Goal: Transaction & Acquisition: Purchase product/service

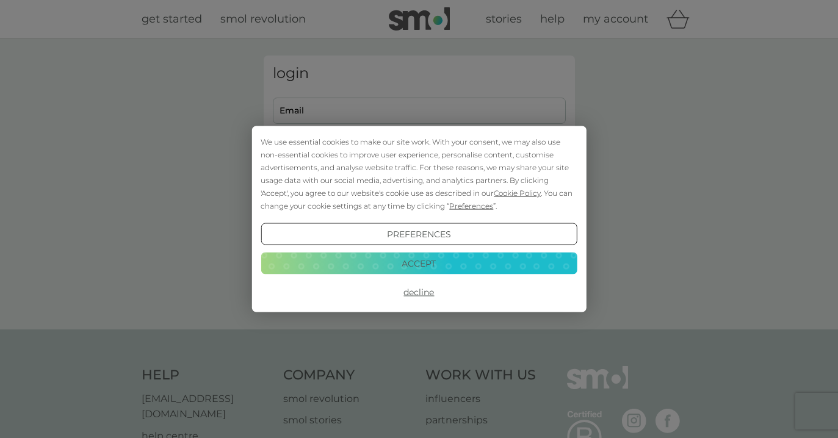
click at [458, 264] on button "Accept" at bounding box center [419, 263] width 316 height 22
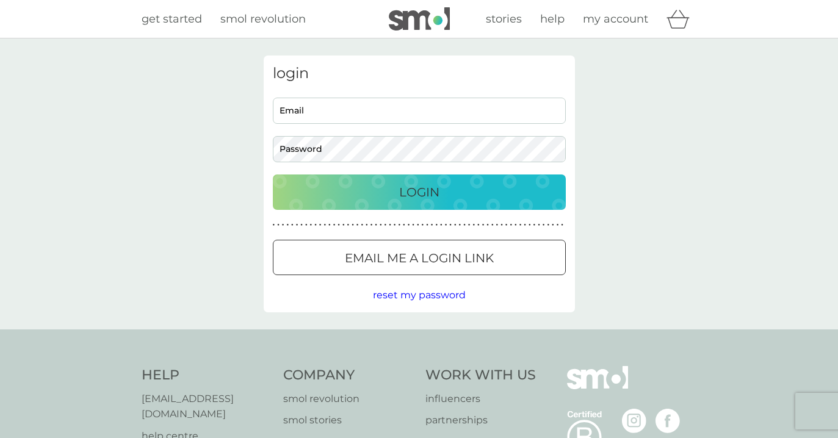
click at [402, 117] on input "Email" at bounding box center [419, 111] width 293 height 26
type input "anat_neumann@yahoo.com"
click at [442, 114] on input "Email" at bounding box center [419, 111] width 293 height 26
type input "anat_neumann@yahoo.com"
click at [273, 175] on button "Login" at bounding box center [419, 192] width 293 height 35
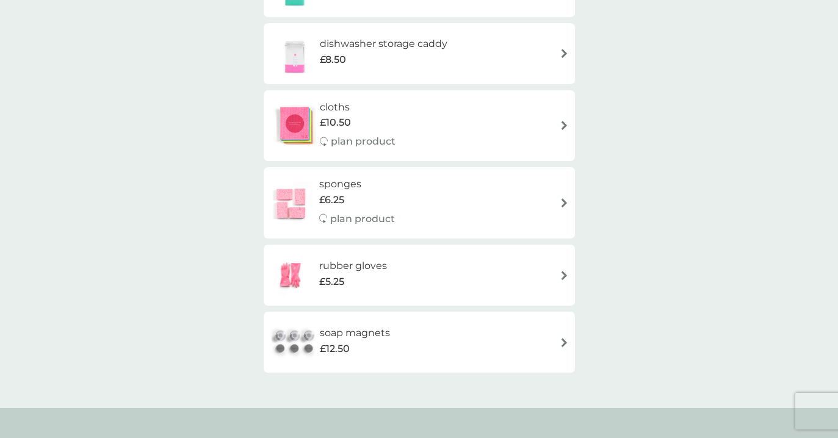
scroll to position [268, 0]
click at [555, 350] on div "soap magnets £12.50" at bounding box center [419, 341] width 299 height 43
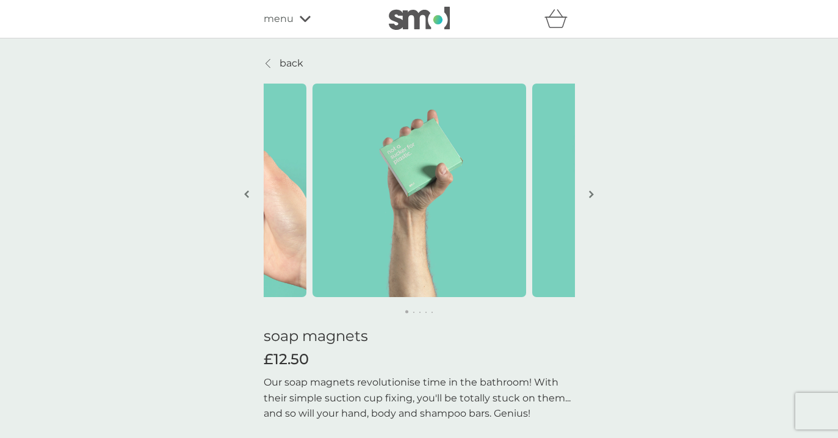
click at [590, 195] on img "button" at bounding box center [591, 194] width 5 height 9
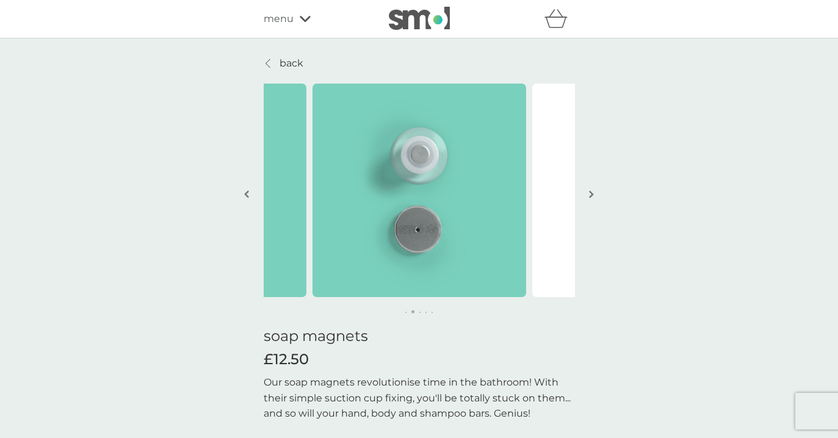
click at [590, 195] on img "button" at bounding box center [591, 194] width 5 height 9
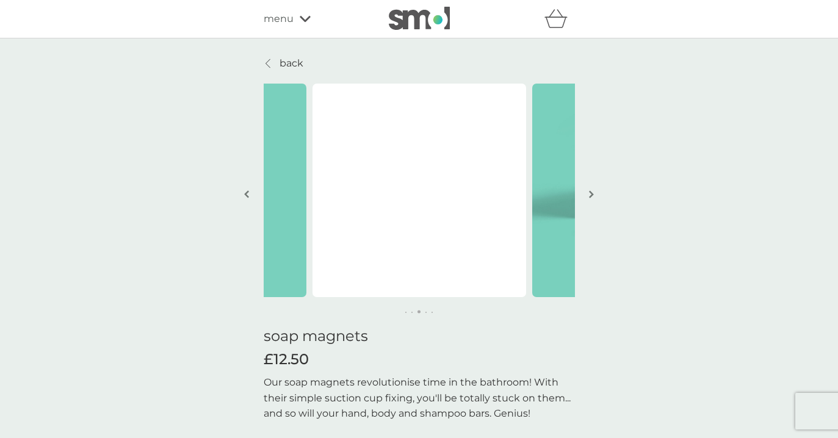
click at [590, 195] on img "button" at bounding box center [591, 194] width 5 height 9
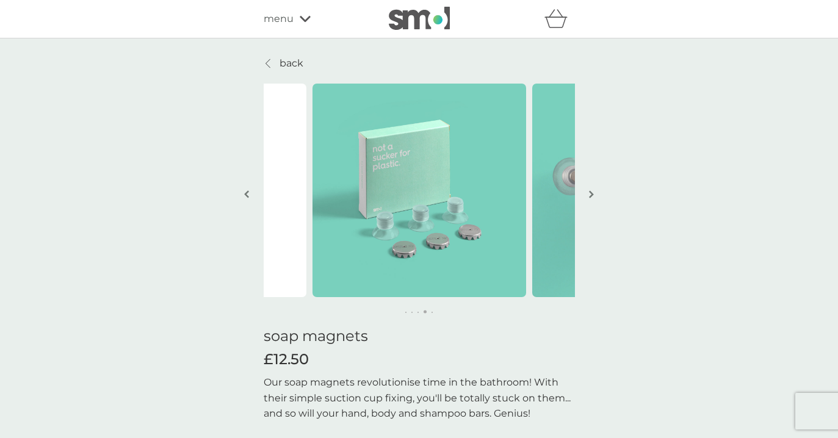
click at [269, 60] on icon at bounding box center [268, 63] width 4 height 9
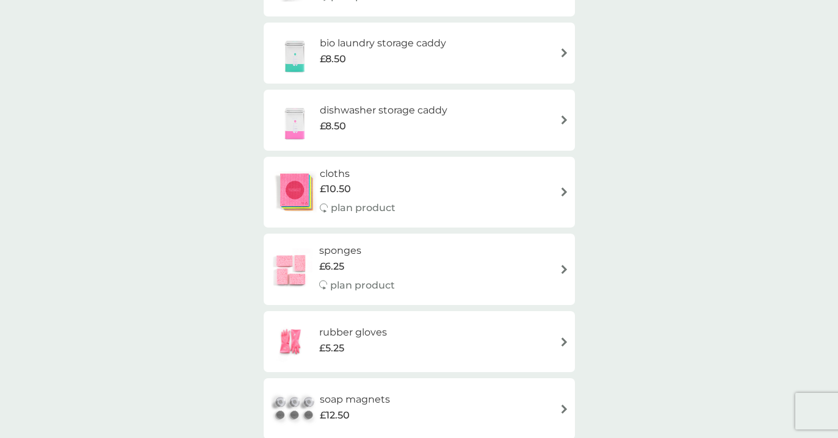
scroll to position [202, 0]
click at [532, 277] on div "sponges £6.25 plan product" at bounding box center [419, 267] width 299 height 53
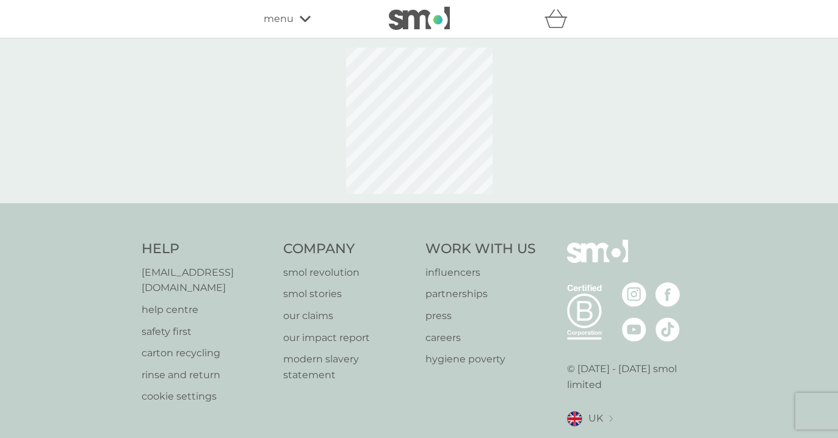
select select "63"
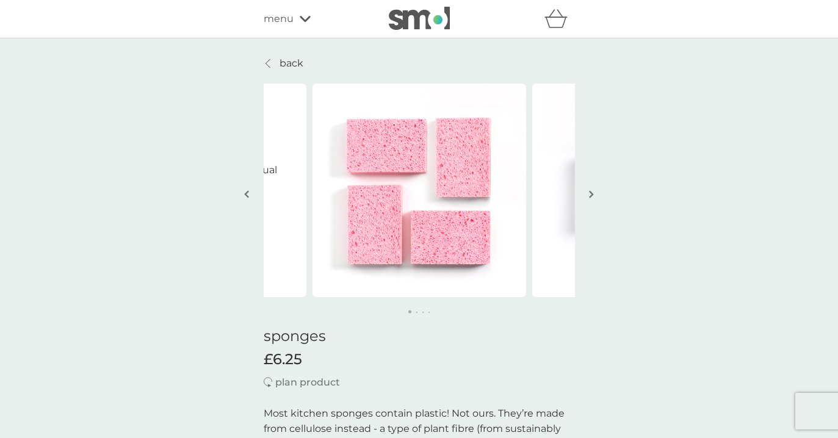
click at [590, 195] on img "button" at bounding box center [591, 194] width 5 height 9
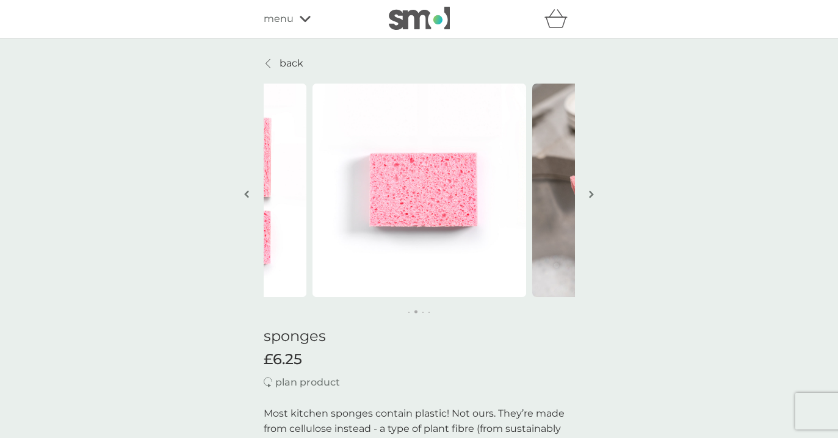
click at [590, 195] on img "button" at bounding box center [591, 194] width 5 height 9
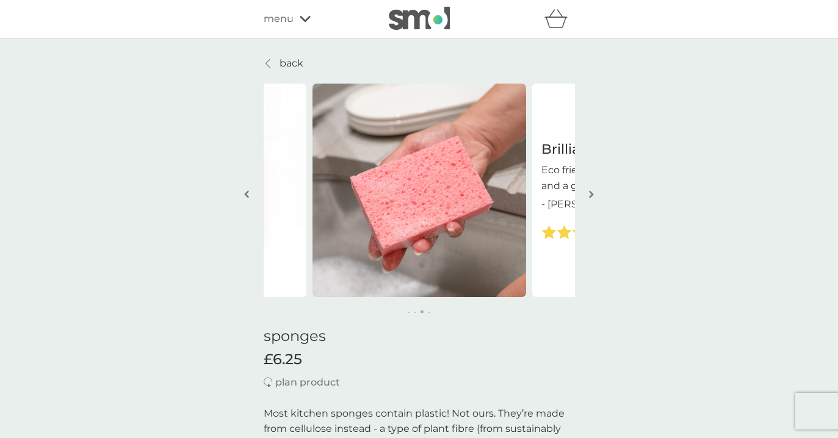
click at [590, 197] on img "button" at bounding box center [591, 194] width 5 height 9
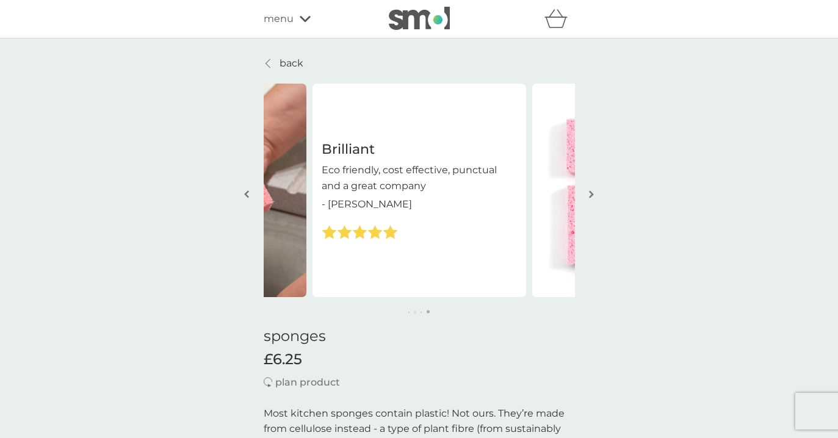
click at [590, 197] on img "button" at bounding box center [591, 194] width 5 height 9
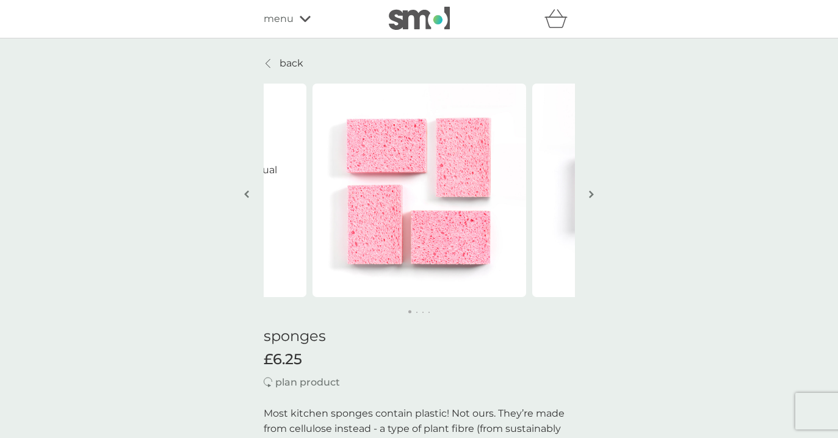
click at [274, 61] on link "back" at bounding box center [284, 64] width 40 height 16
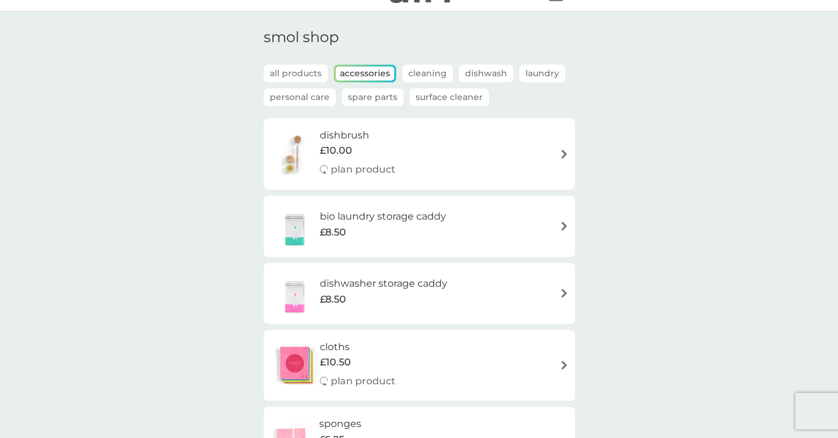
scroll to position [31, 0]
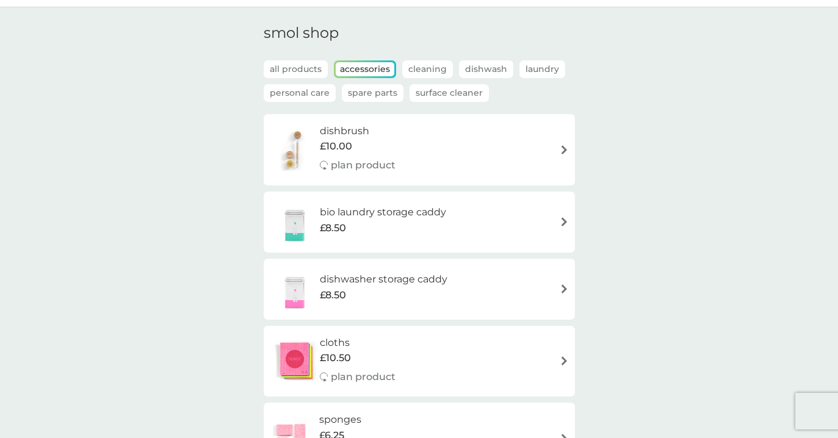
click at [429, 60] on p "Cleaning" at bounding box center [427, 69] width 51 height 18
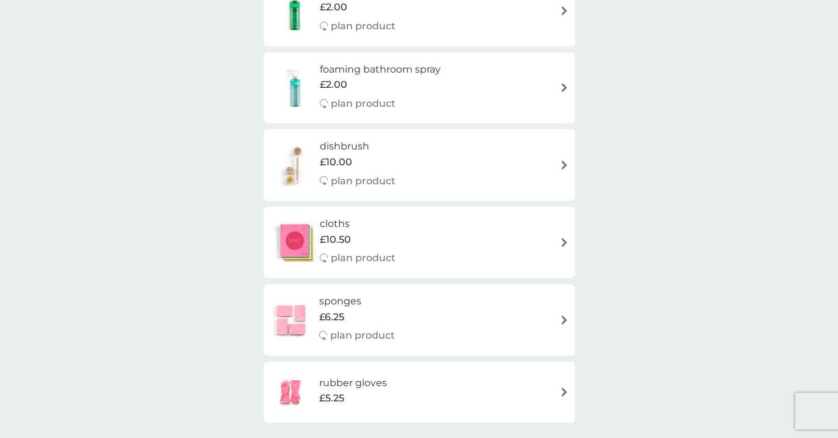
scroll to position [0, 0]
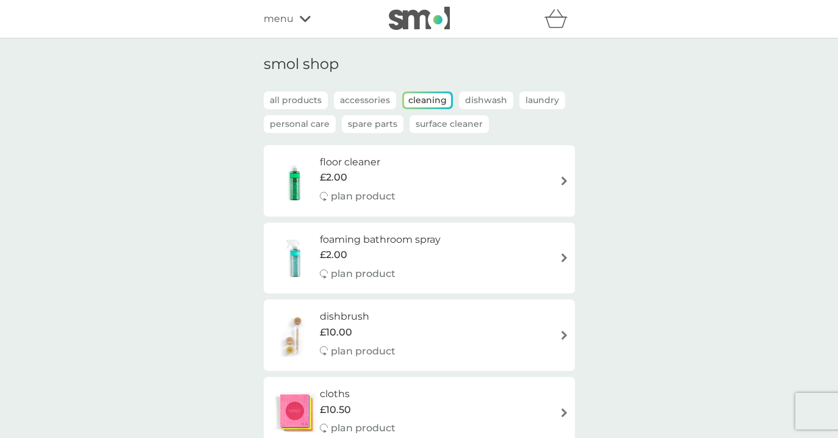
click at [546, 100] on p "Laundry" at bounding box center [543, 101] width 46 height 18
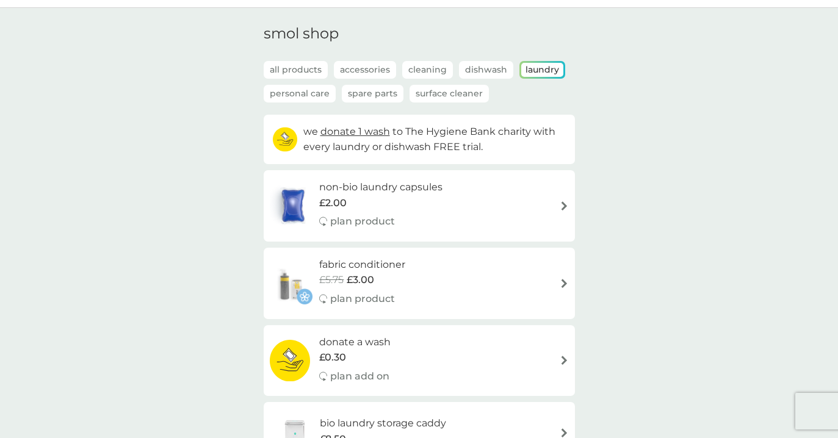
scroll to position [34, 0]
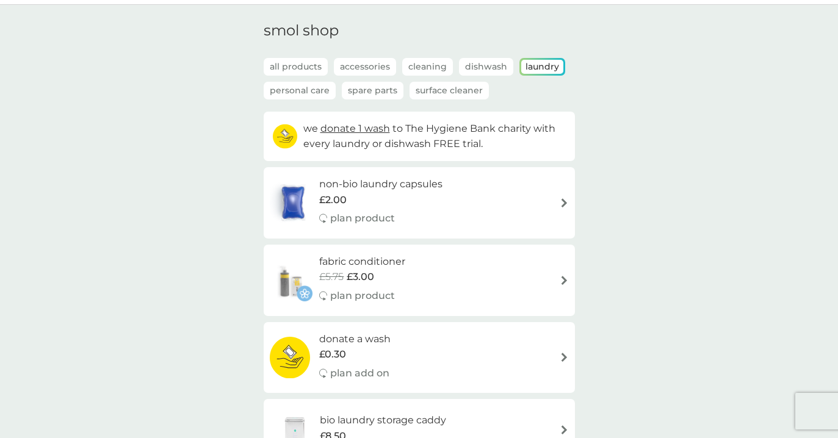
click at [501, 280] on div "fabric conditioner £5.75 £3.00 plan product" at bounding box center [419, 280] width 299 height 53
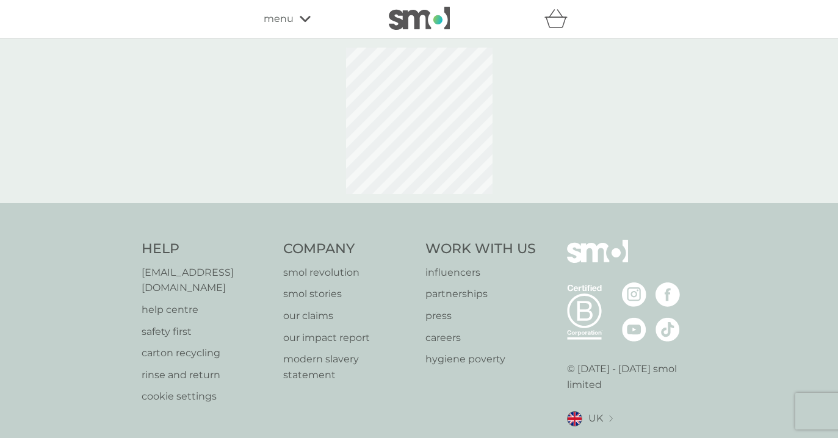
select select "182"
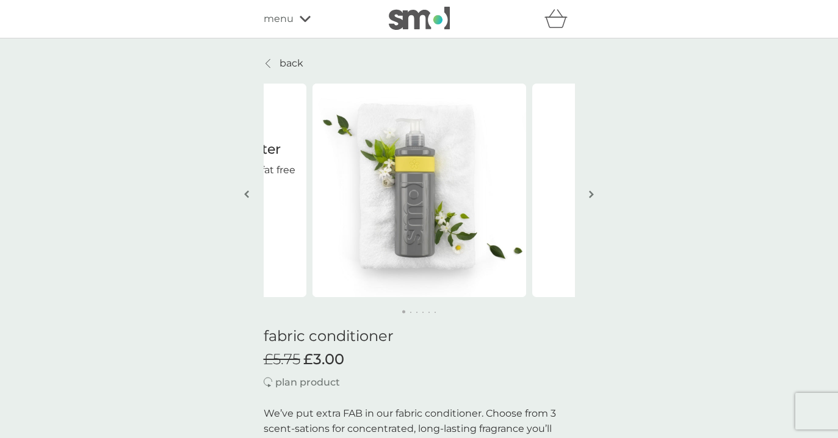
click at [590, 194] on img "button" at bounding box center [591, 194] width 5 height 9
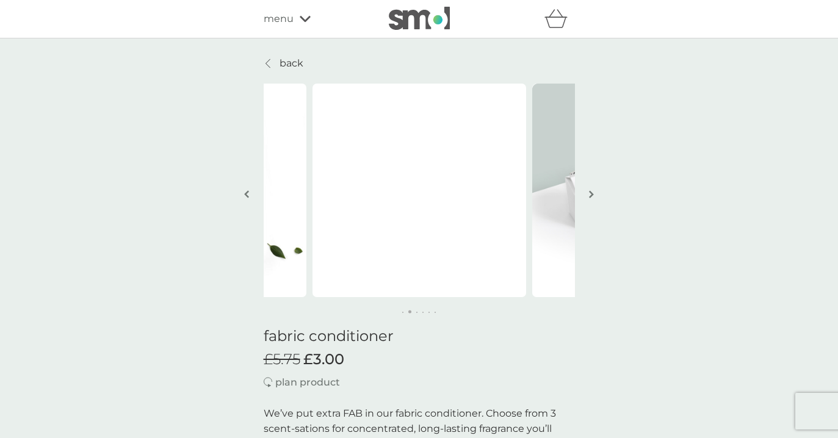
click at [590, 194] on img "button" at bounding box center [591, 194] width 5 height 9
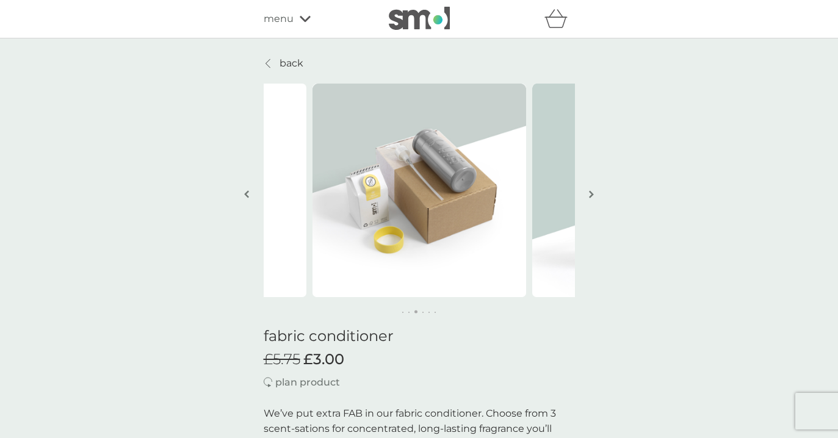
click at [590, 194] on img "button" at bounding box center [591, 194] width 5 height 9
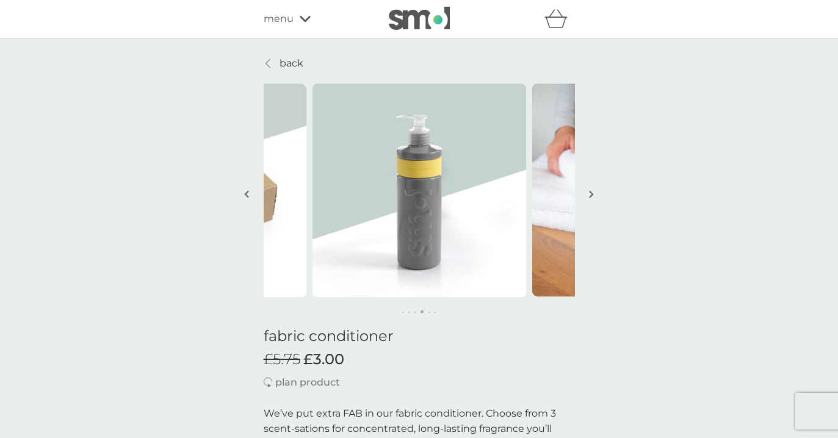
click at [590, 194] on img "button" at bounding box center [591, 194] width 5 height 9
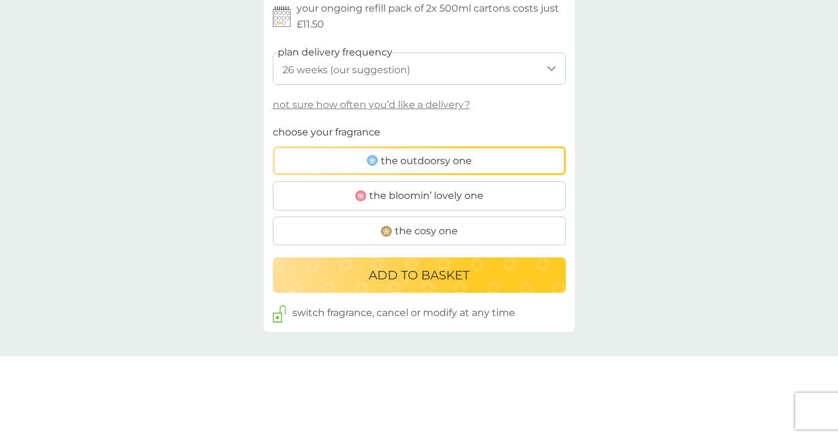
scroll to position [717, 0]
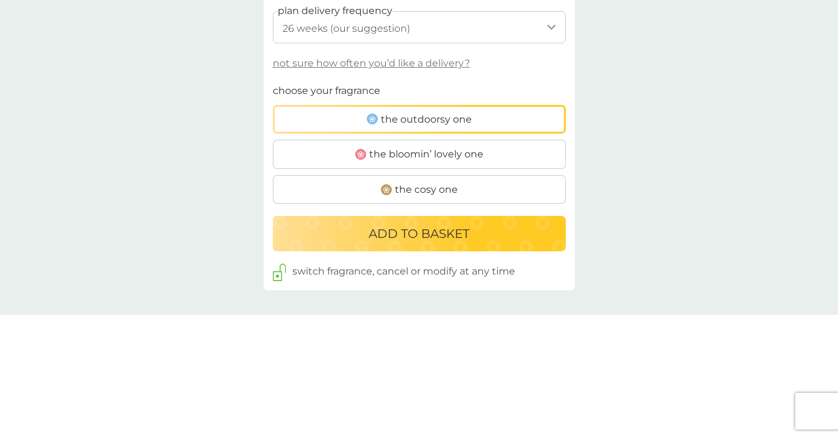
click at [466, 154] on span "the bloomin’ lovely one" at bounding box center [426, 155] width 114 height 16
click at [273, 83] on input "the bloomin’ lovely one" at bounding box center [273, 83] width 0 height 0
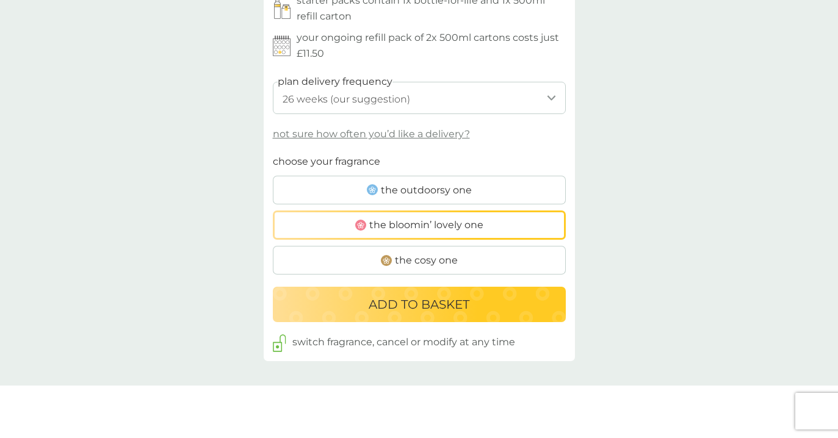
scroll to position [650, 0]
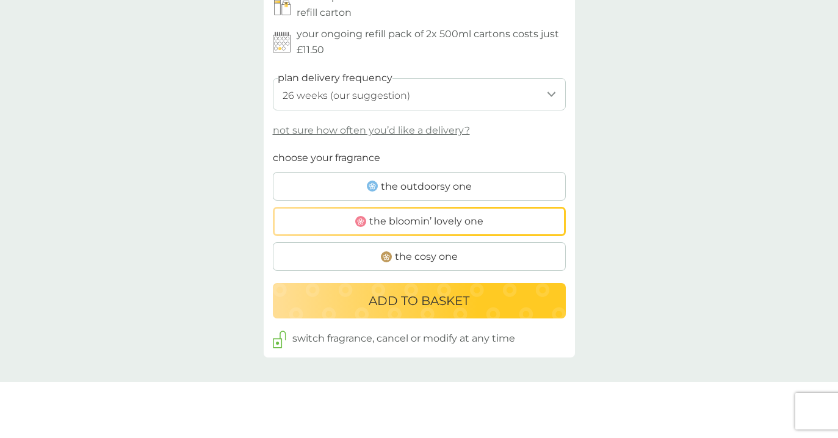
click at [460, 187] on span "the outdoorsy one" at bounding box center [426, 187] width 91 height 16
click at [273, 150] on input "the outdoorsy one" at bounding box center [273, 150] width 0 height 0
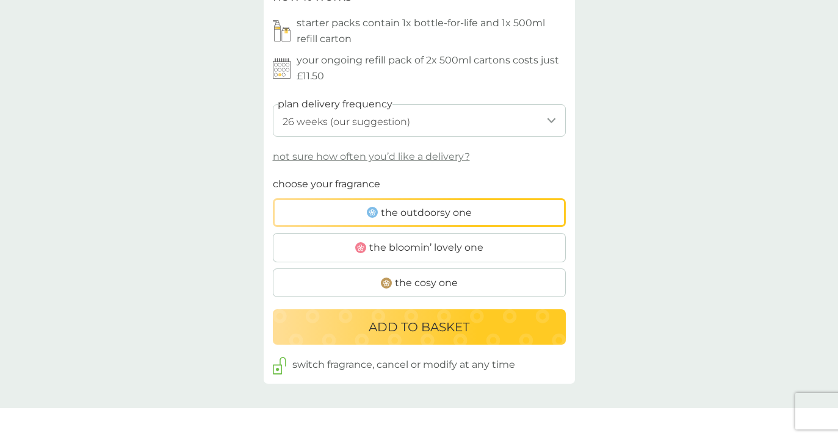
scroll to position [625, 0]
click at [436, 323] on p "ADD TO BASKET" at bounding box center [419, 326] width 101 height 20
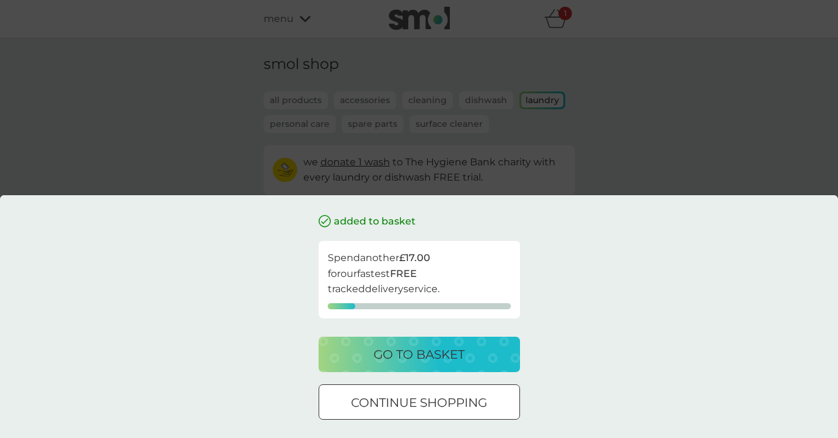
click at [415, 402] on div at bounding box center [419, 403] width 44 height 13
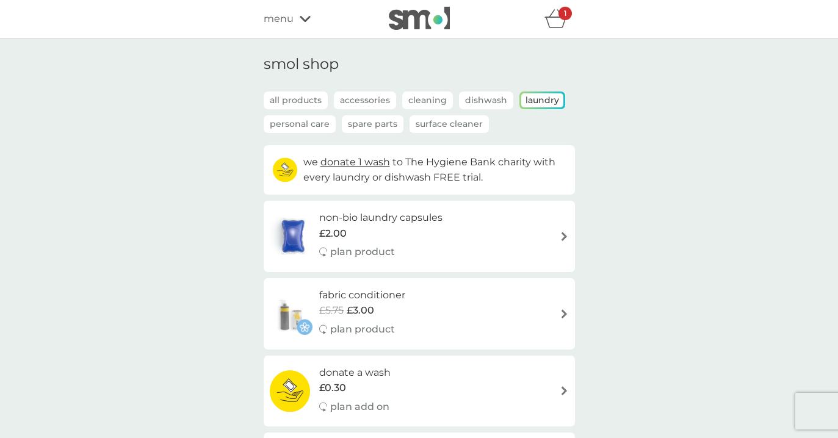
click at [301, 18] on icon at bounding box center [305, 19] width 11 height 6
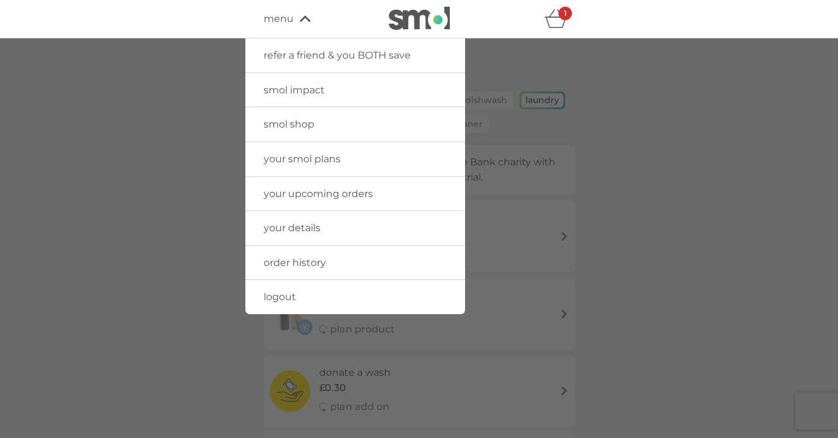
click at [319, 147] on link "your smol plans" at bounding box center [355, 159] width 220 height 34
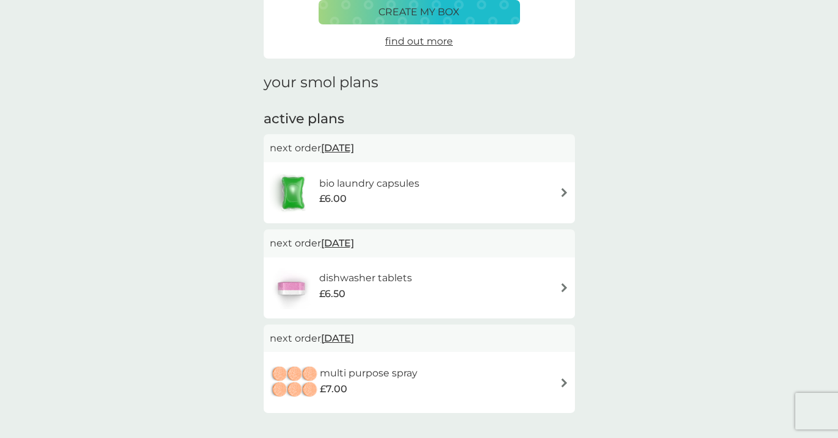
scroll to position [109, 0]
click at [498, 176] on div "bio laundry capsules £6.00" at bounding box center [419, 192] width 299 height 43
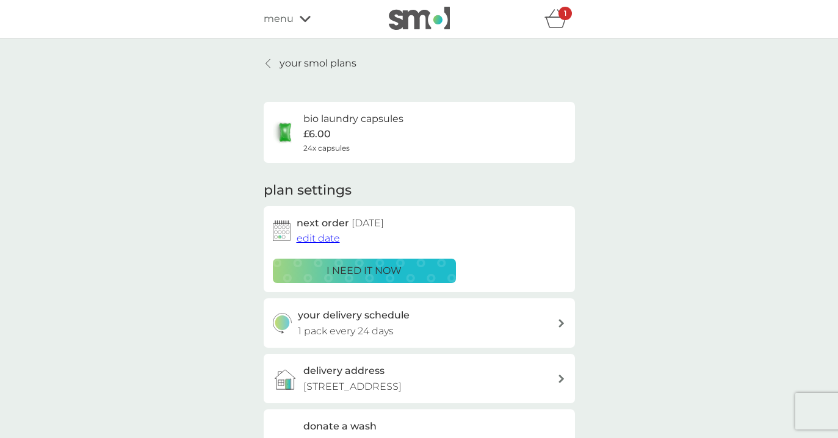
click at [311, 240] on span "edit date" at bounding box center [318, 239] width 43 height 12
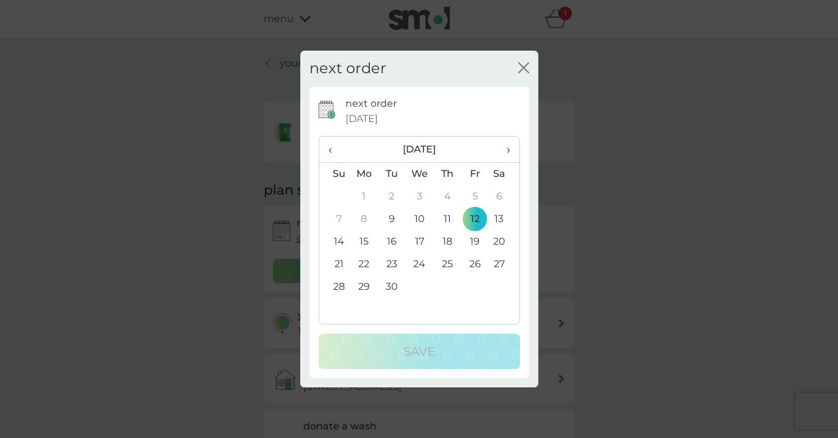
click at [360, 266] on td "22" at bounding box center [364, 264] width 28 height 23
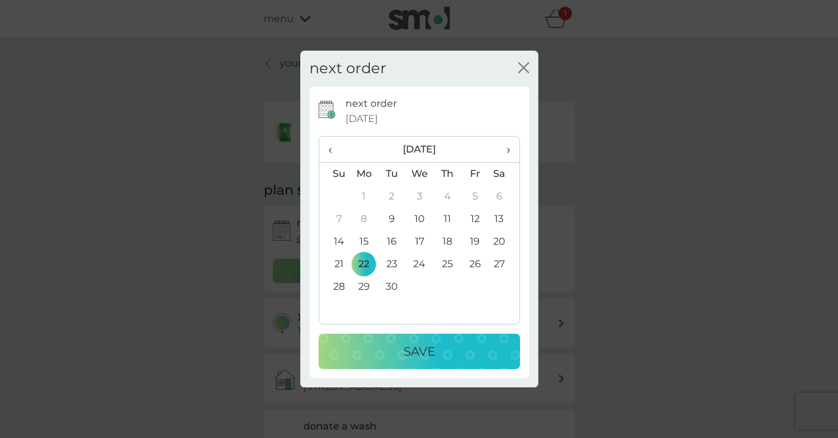
click at [412, 339] on button "Save" at bounding box center [419, 351] width 201 height 35
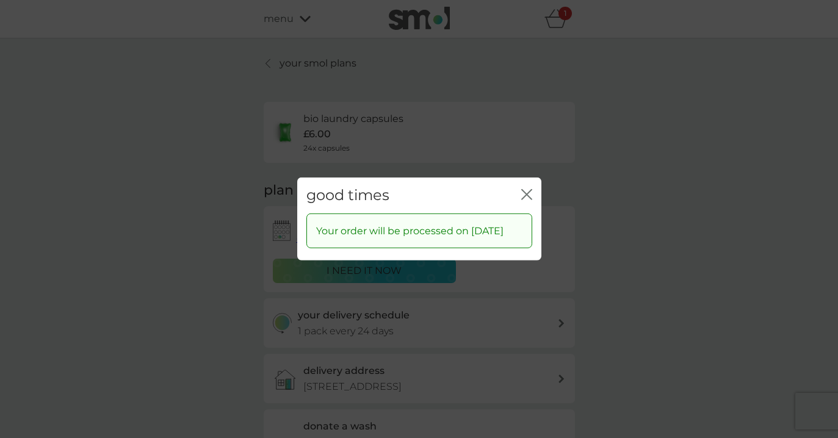
click at [532, 184] on div "good times close" at bounding box center [419, 196] width 244 height 36
click at [534, 185] on div "good times close" at bounding box center [419, 196] width 244 height 36
click at [529, 189] on icon "close" at bounding box center [526, 194] width 11 height 11
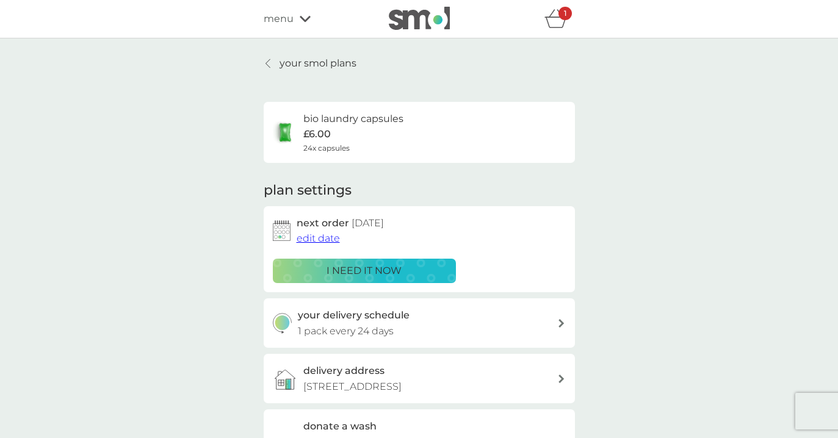
click at [557, 18] on icon "basket" at bounding box center [555, 22] width 21 height 11
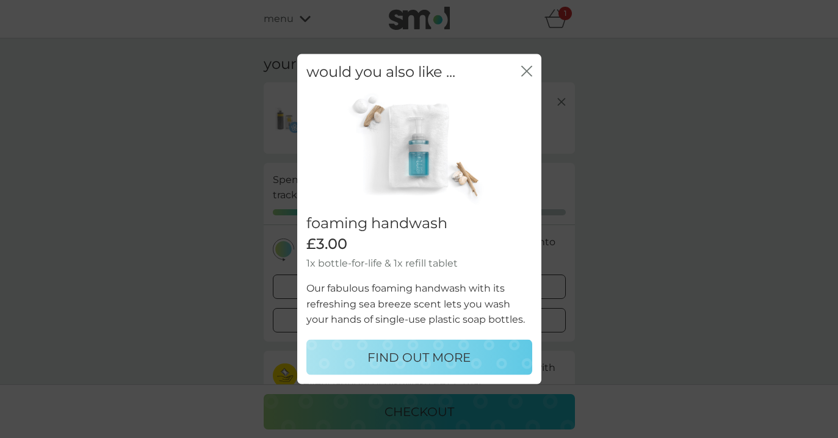
click at [527, 68] on icon "close" at bounding box center [526, 71] width 11 height 11
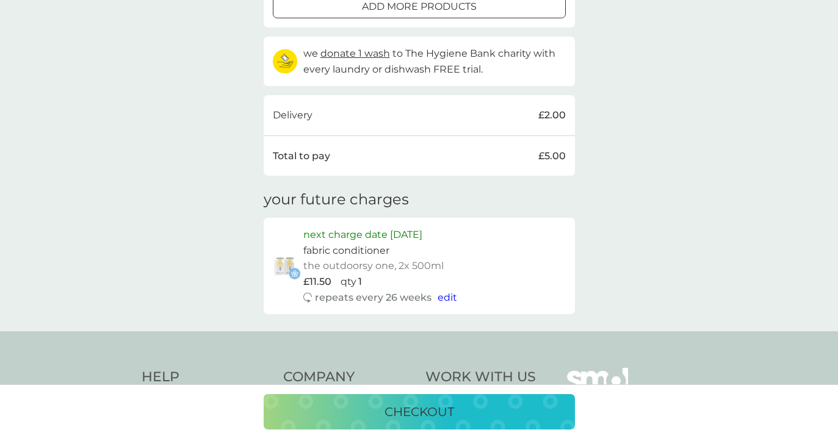
scroll to position [317, 0]
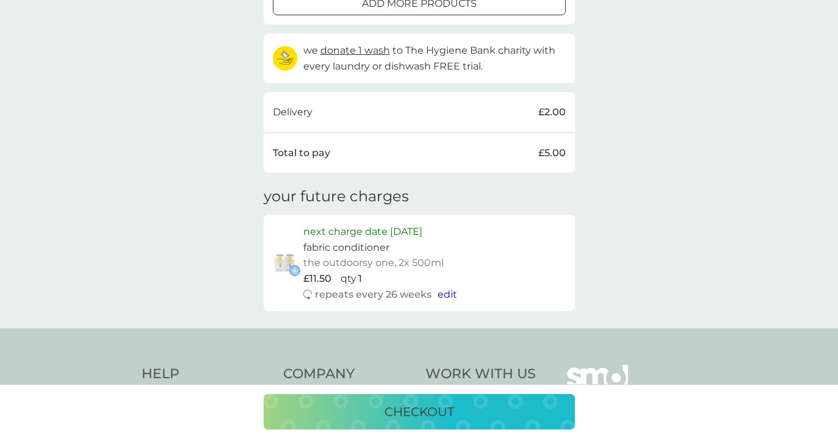
click at [430, 405] on p "checkout" at bounding box center [420, 412] width 70 height 20
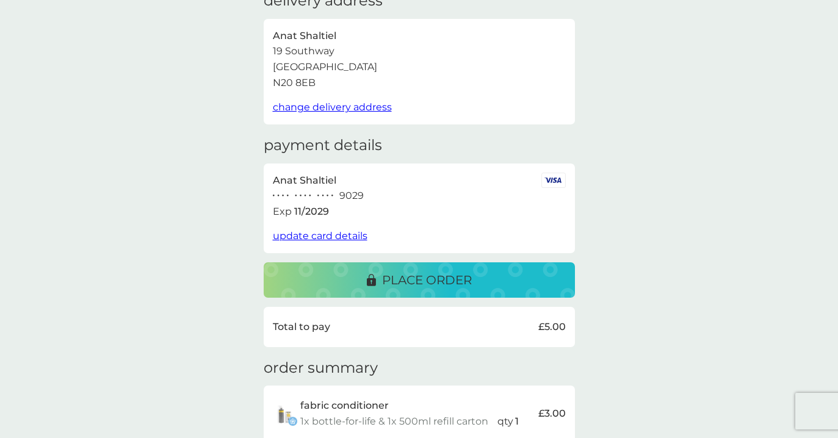
scroll to position [70, 0]
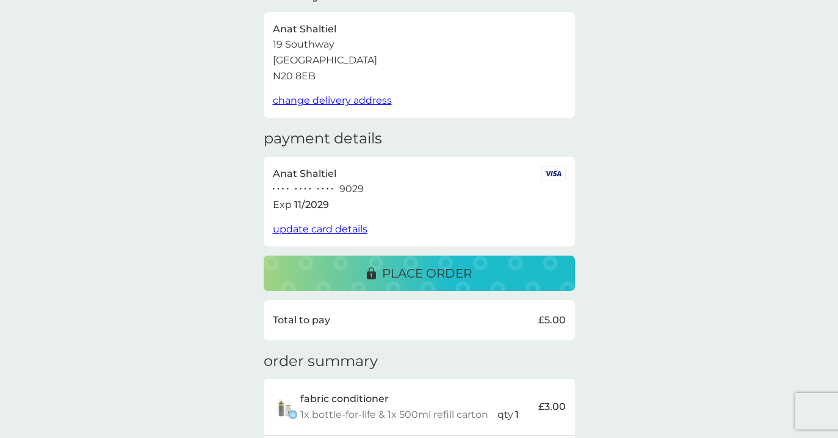
click at [409, 279] on p "place order" at bounding box center [427, 274] width 90 height 20
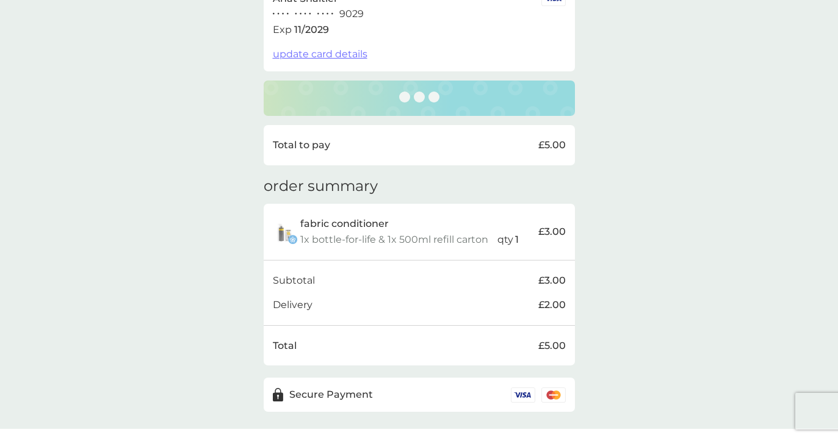
scroll to position [272, 0]
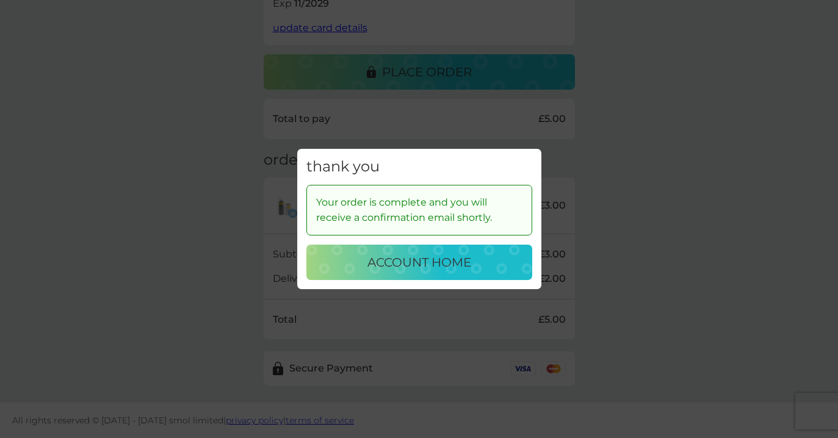
click at [421, 265] on p "account home" at bounding box center [420, 263] width 104 height 20
